Goal: Information Seeking & Learning: Learn about a topic

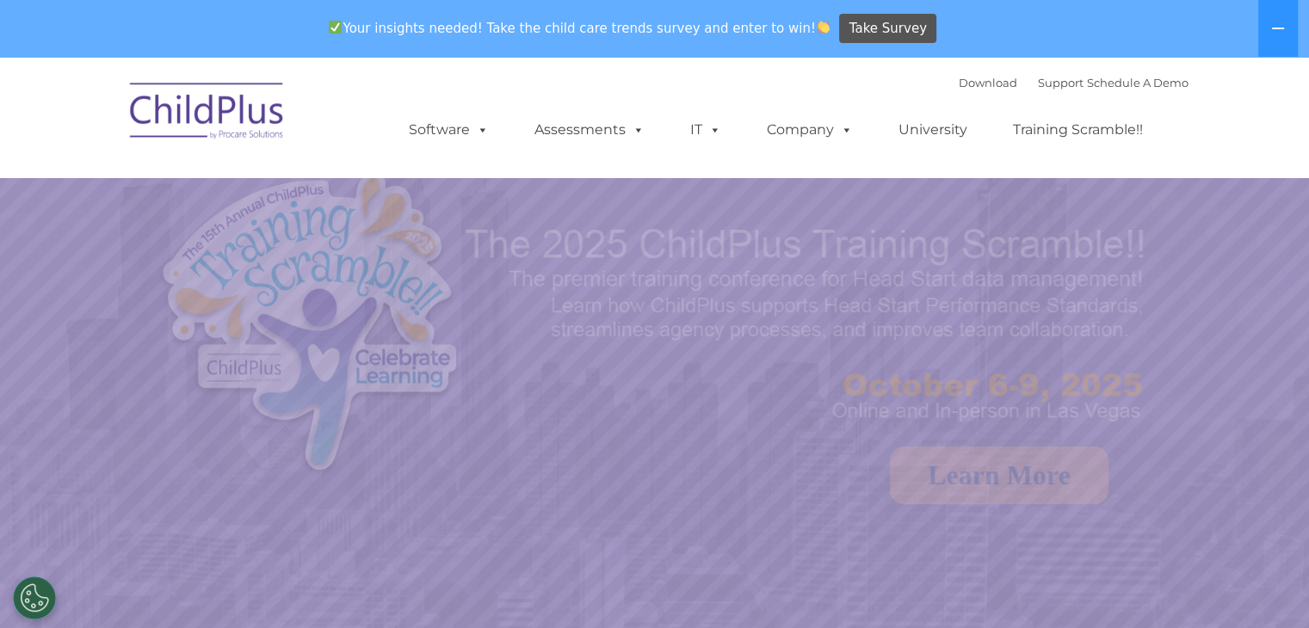
select select "MEDIUM"
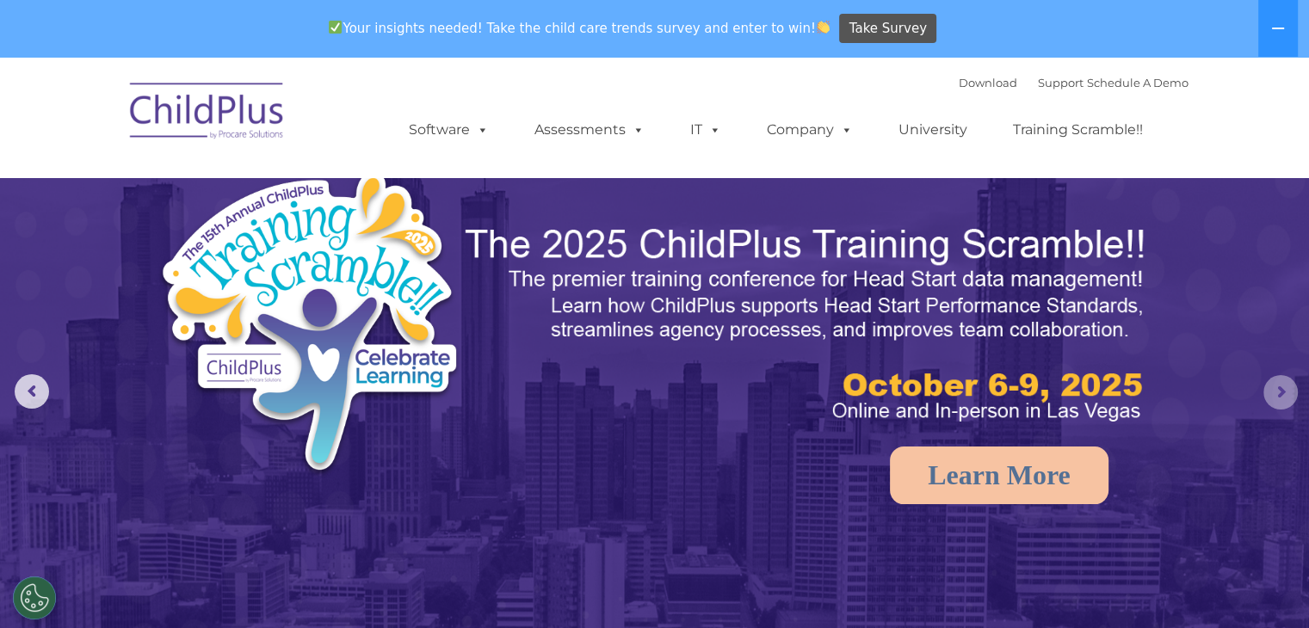
click at [1294, 392] on rs-arrow at bounding box center [1280, 392] width 34 height 34
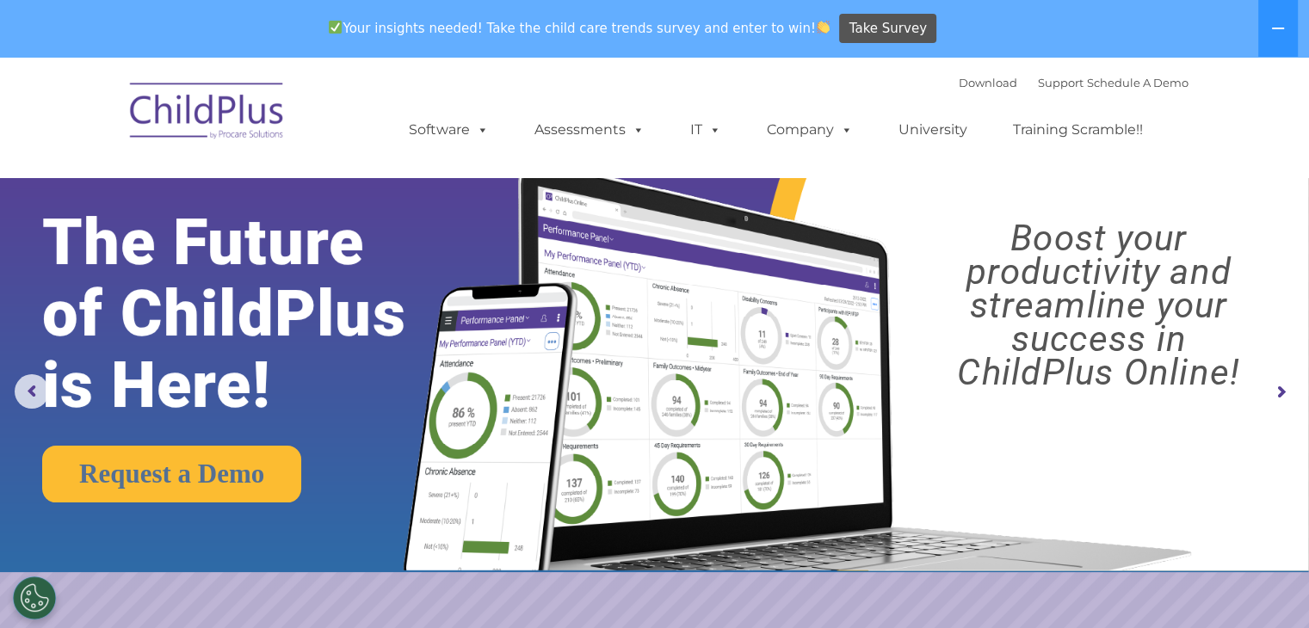
click at [1294, 392] on rs-arrow at bounding box center [1280, 392] width 34 height 34
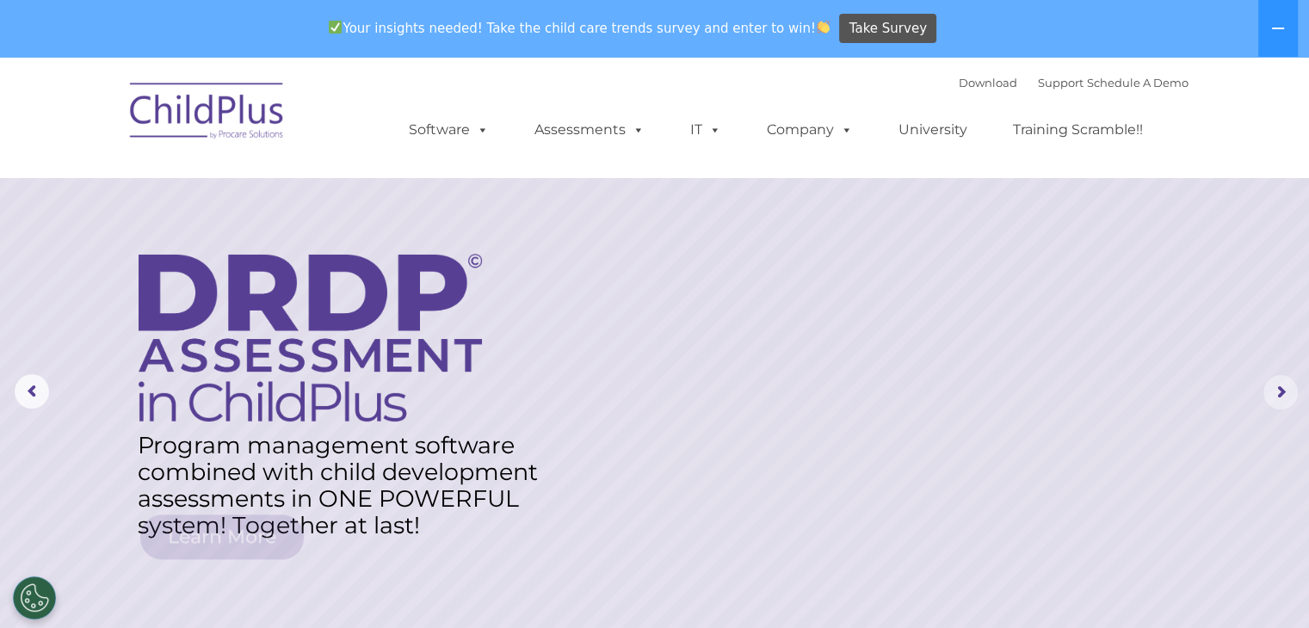
click at [1294, 392] on rs-arrow at bounding box center [1280, 392] width 34 height 34
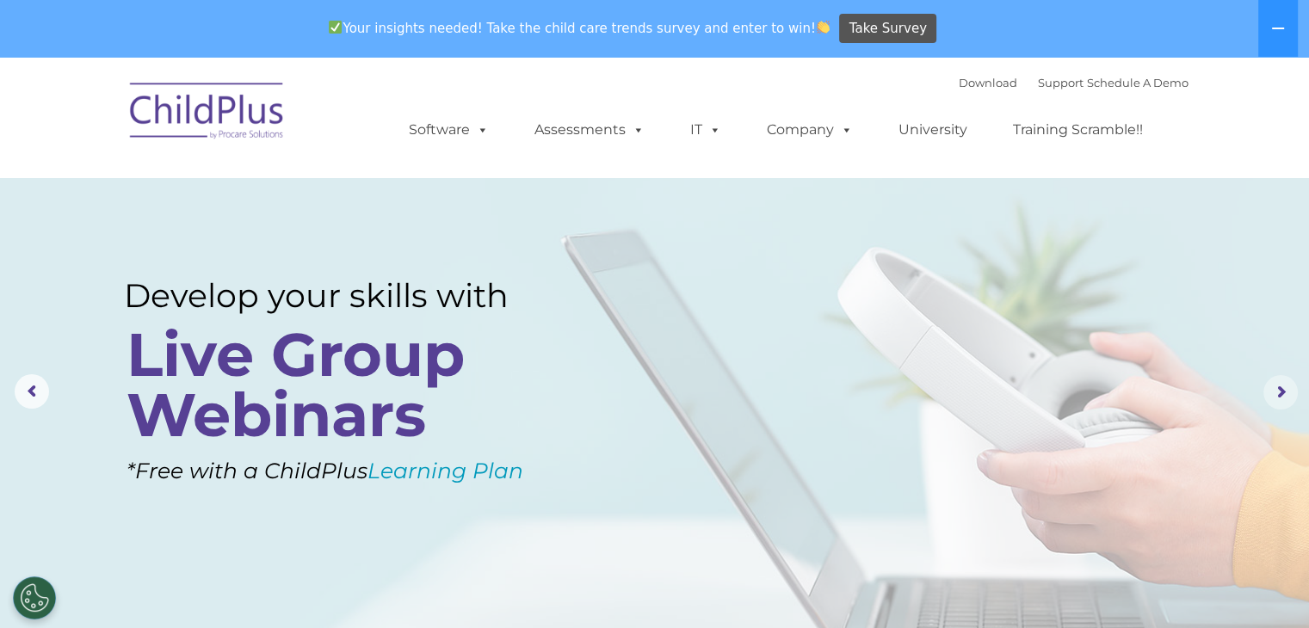
click at [1294, 392] on rs-arrow at bounding box center [1280, 392] width 34 height 34
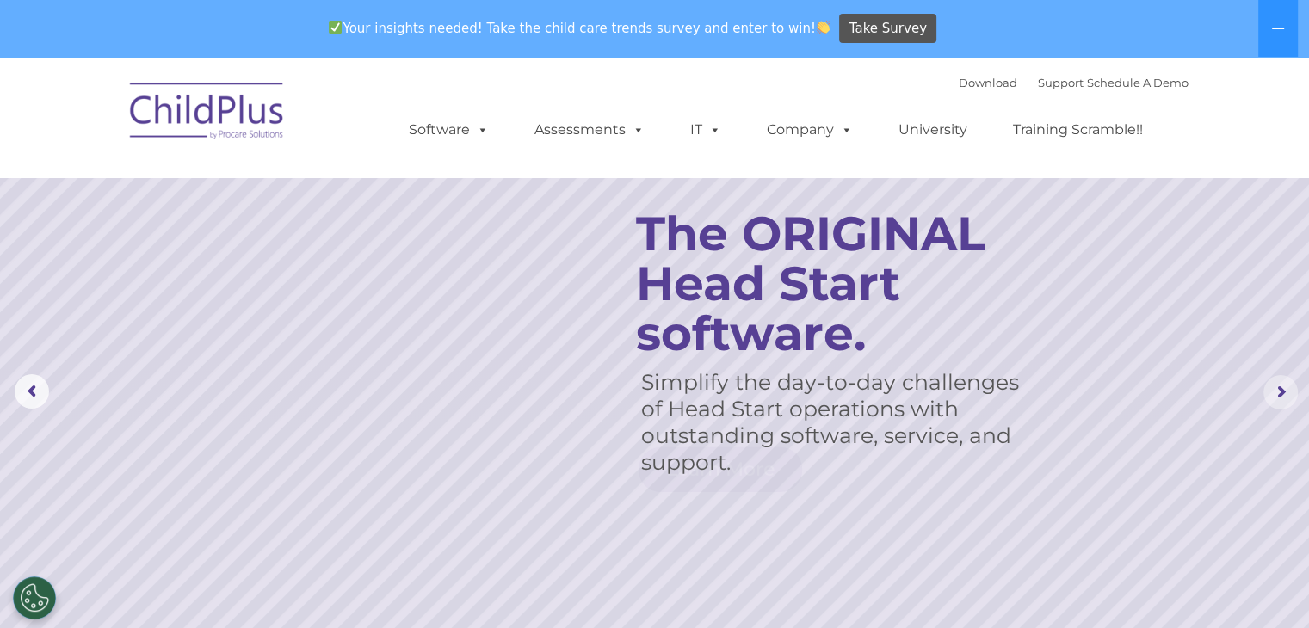
click at [1294, 392] on rs-arrow at bounding box center [1280, 392] width 34 height 34
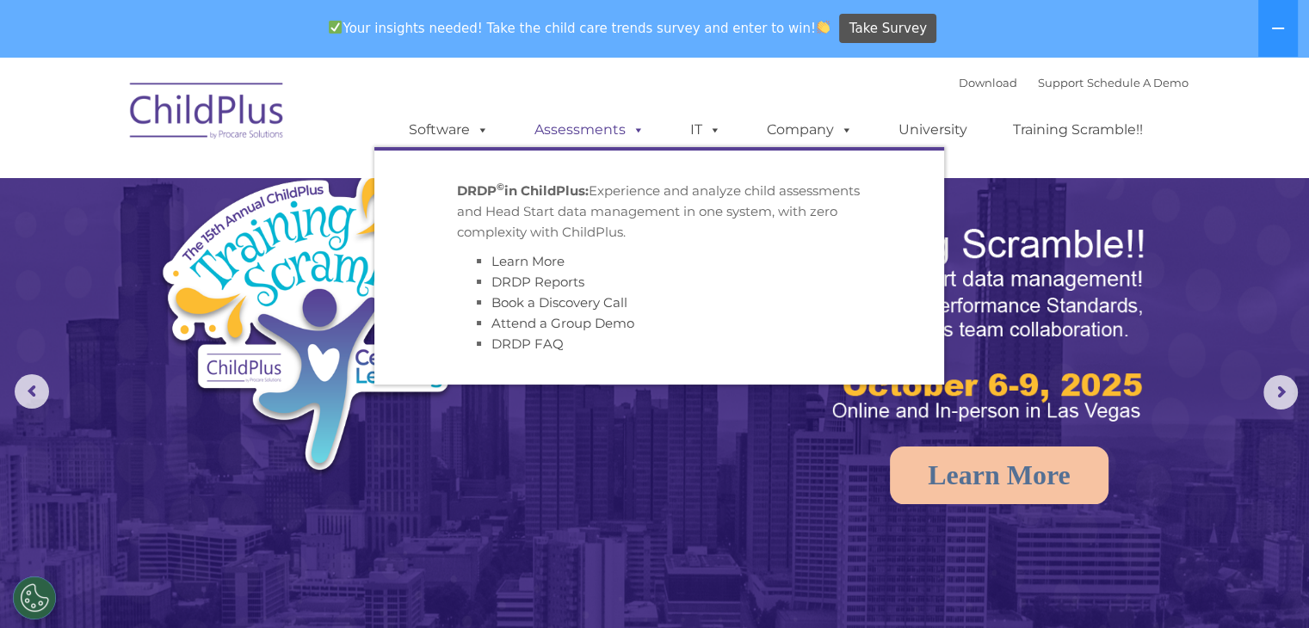
click at [616, 132] on link "Assessments" at bounding box center [589, 130] width 145 height 34
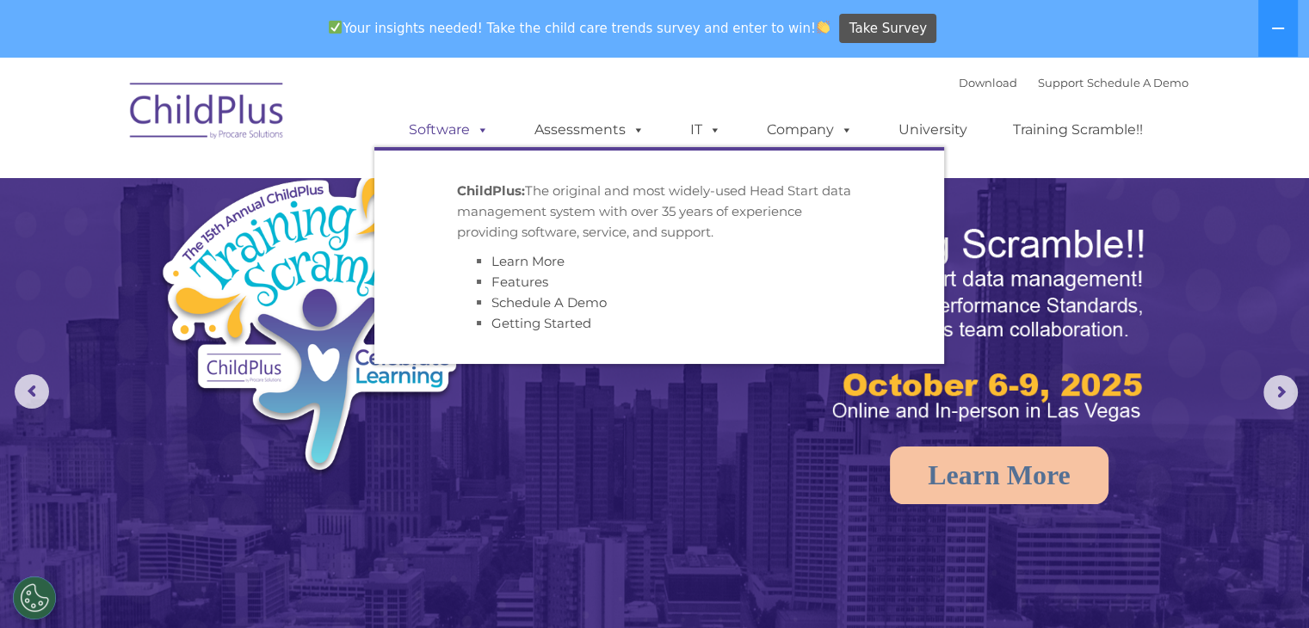
click at [464, 132] on link "Software" at bounding box center [449, 130] width 114 height 34
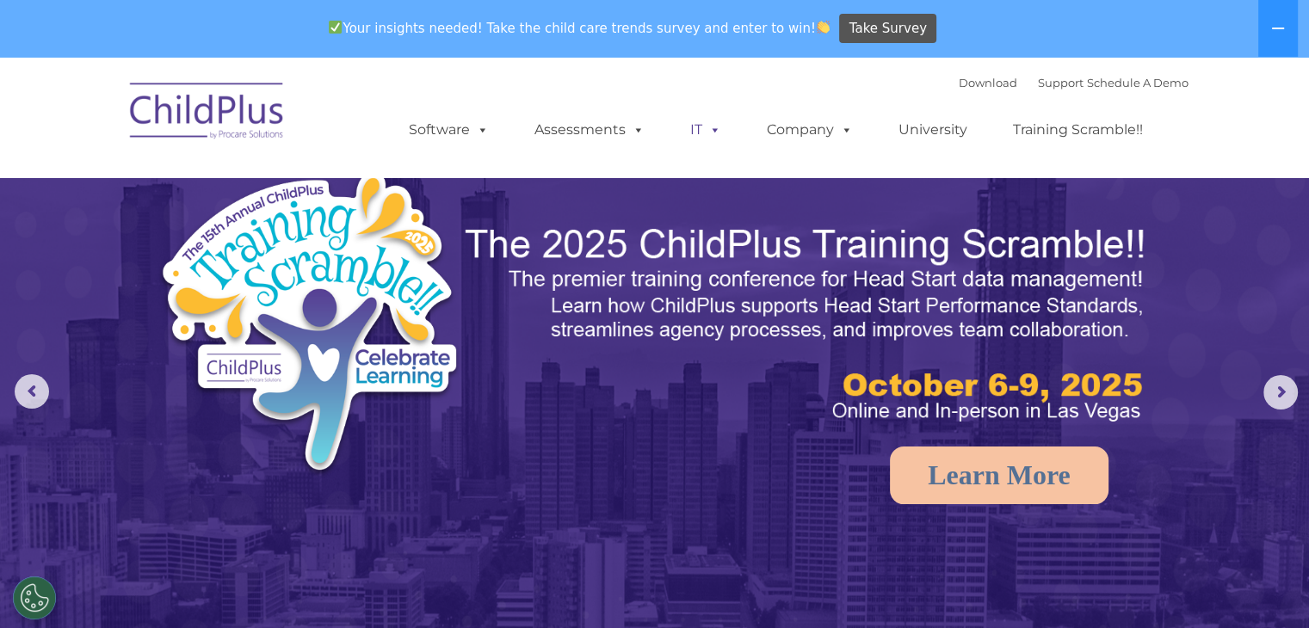
click at [732, 128] on link "IT" at bounding box center [705, 130] width 65 height 34
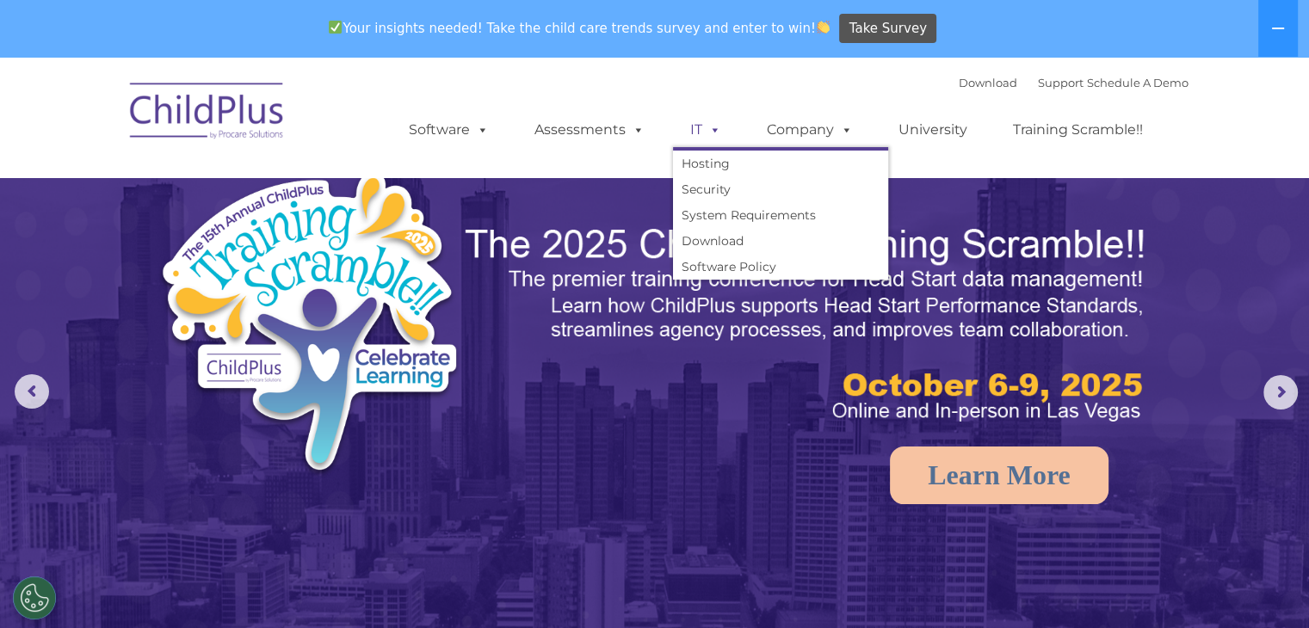
scroll to position [57, 0]
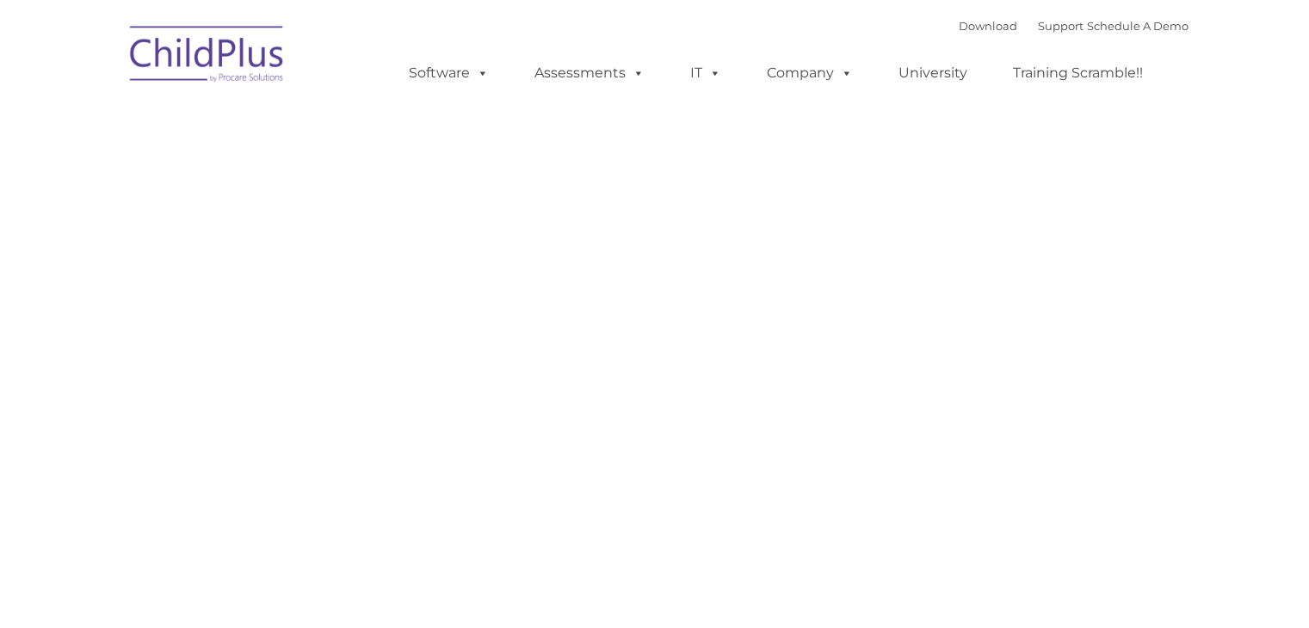
type input ""
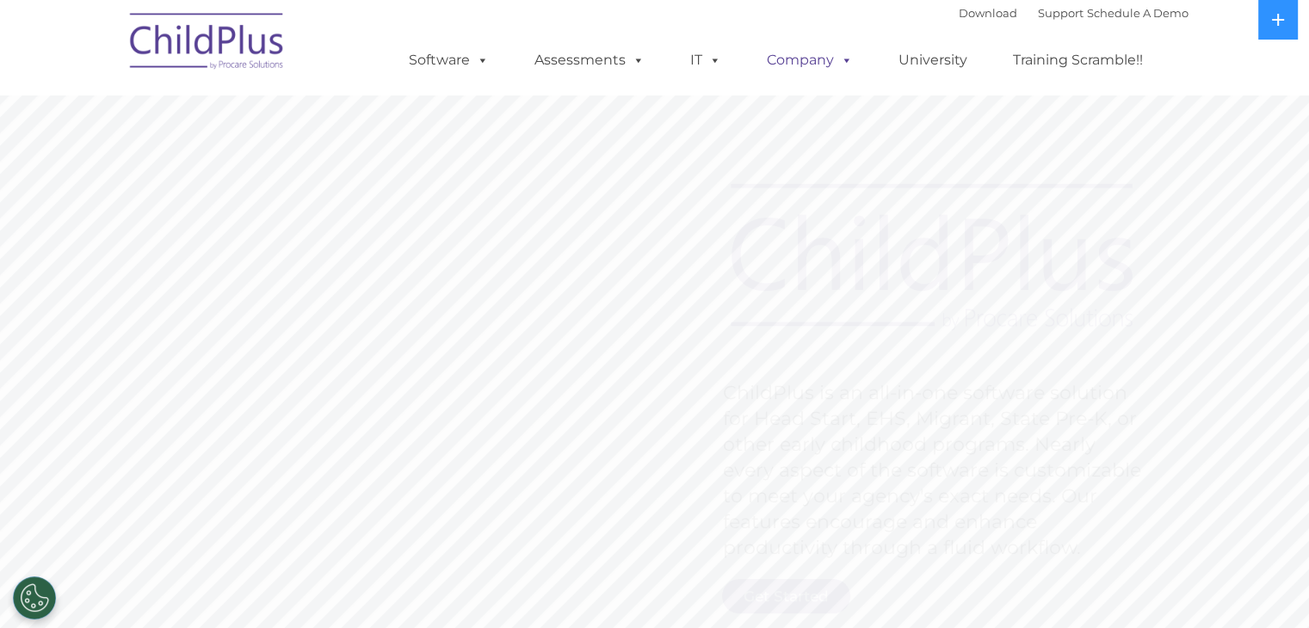
click at [841, 68] on span at bounding box center [843, 60] width 19 height 16
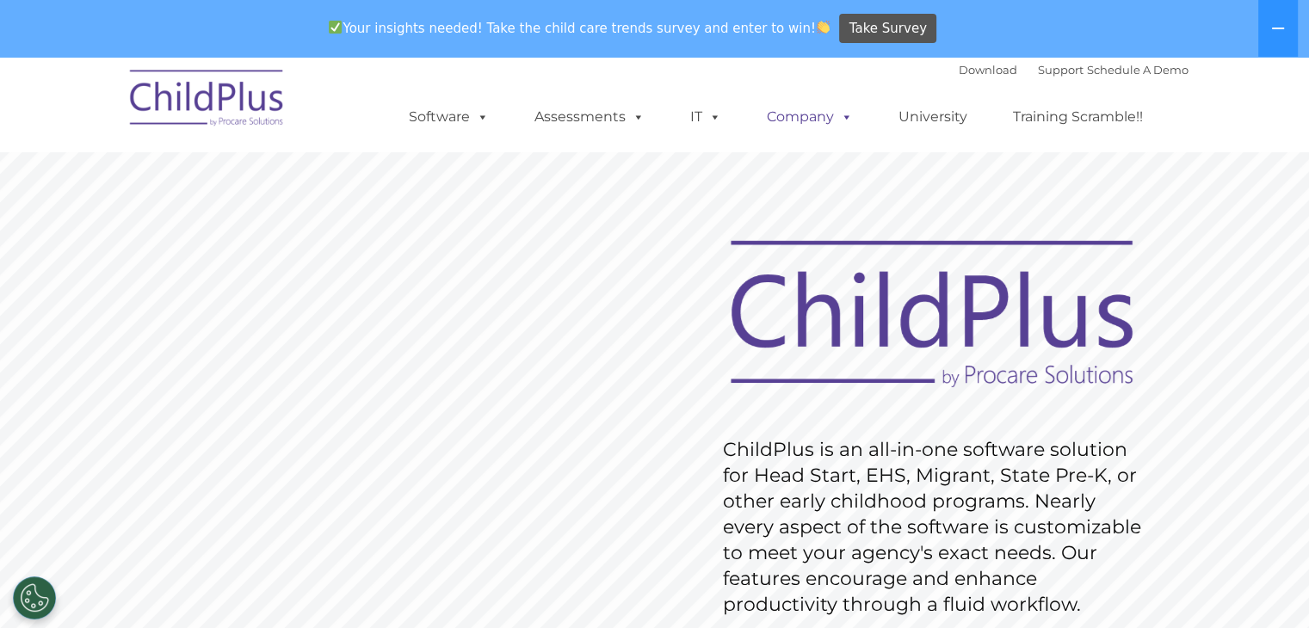
click at [840, 125] on span at bounding box center [843, 116] width 19 height 16
click at [928, 134] on link "University" at bounding box center [932, 117] width 103 height 34
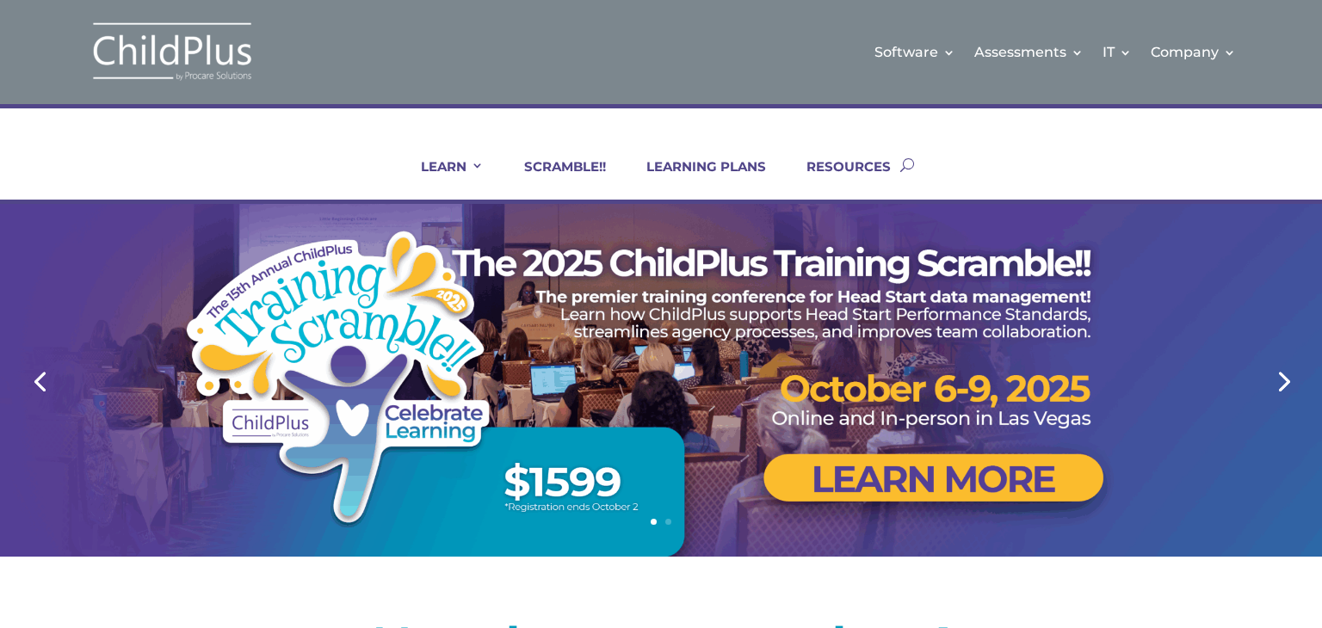
click at [1320, 342] on div at bounding box center [661, 380] width 1322 height 353
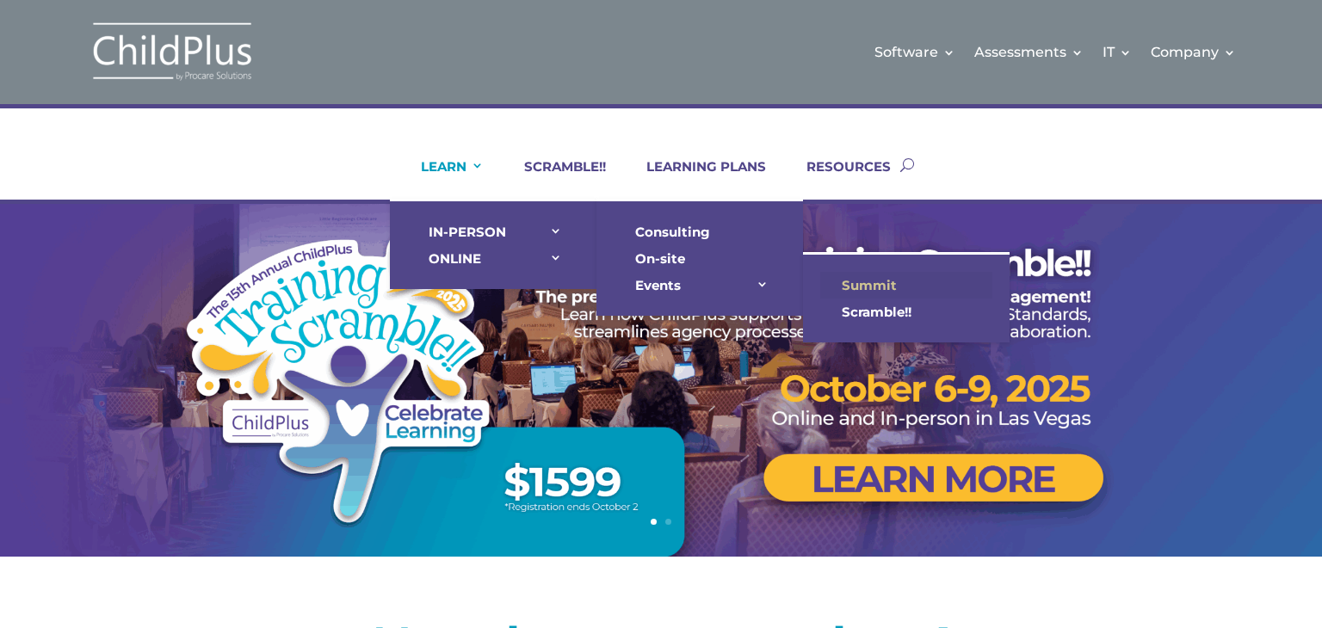
click at [863, 277] on link "Summit" at bounding box center [906, 285] width 172 height 27
